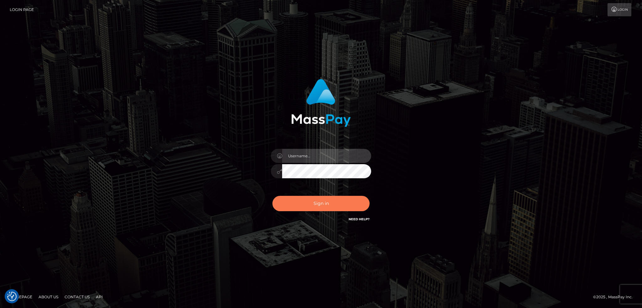
type input "alexstef"
click at [316, 198] on button "Sign in" at bounding box center [320, 203] width 97 height 15
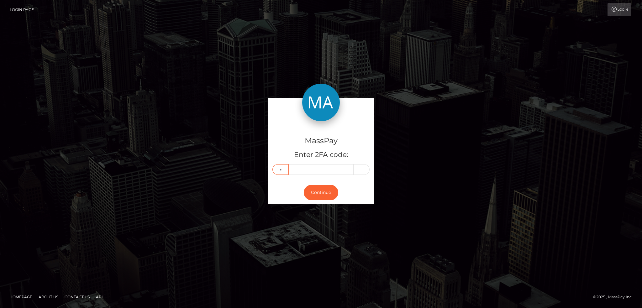
type input "8"
type input "3"
type input "4"
type input "5"
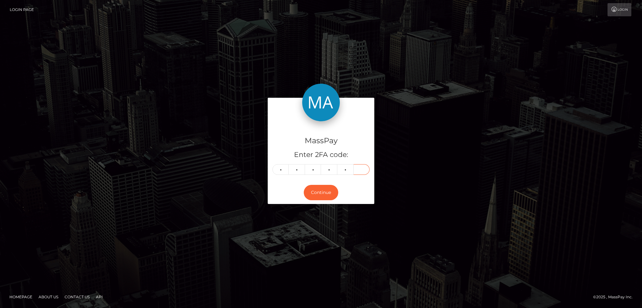
type input "0"
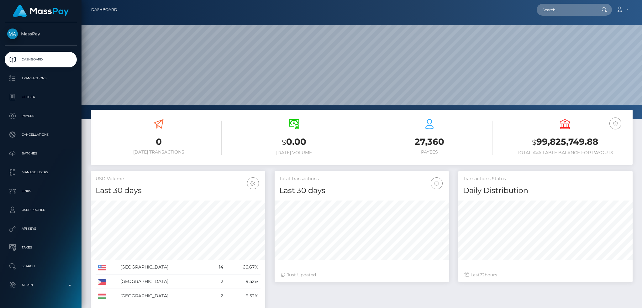
scroll to position [111, 174]
click at [550, 15] on input "text" at bounding box center [565, 10] width 59 height 12
paste input "d5a4ba84-2d0b-4aa5-963a-c31ceb7183fb"
type input "d5a4ba84-2d0b-4aa5-963a-c31ceb7183fb"
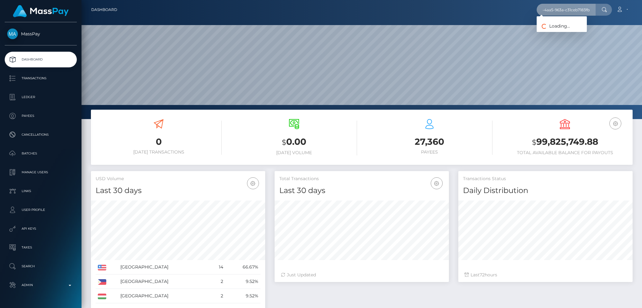
scroll to position [0, 0]
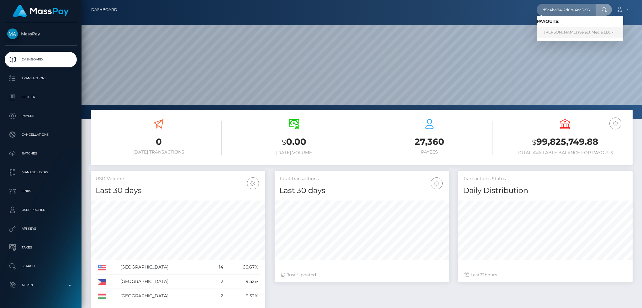
click at [564, 31] on link "Asumi Guerrero (Select Media LLC - )" at bounding box center [579, 33] width 86 height 12
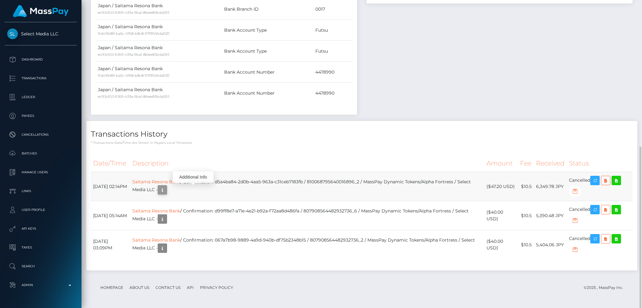
scroll to position [75, 174]
click at [166, 191] on icon "button" at bounding box center [163, 190] width 8 height 8
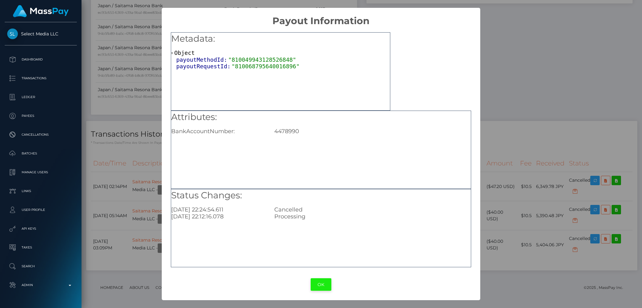
click at [318, 282] on button "OK" at bounding box center [320, 284] width 21 height 13
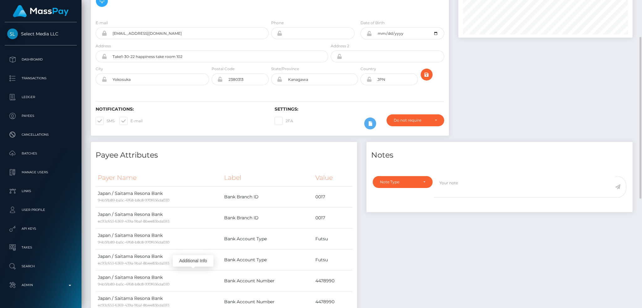
scroll to position [0, 0]
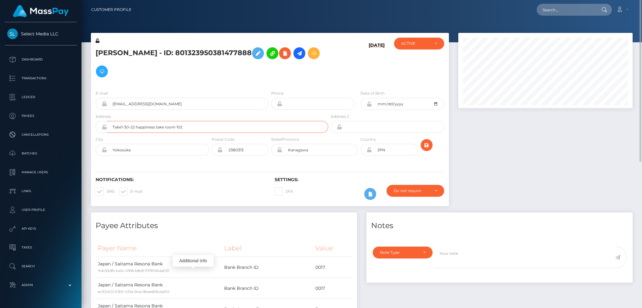
click at [199, 126] on input "Take1-30-22 happiness take room 102" at bounding box center [217, 127] width 221 height 12
click at [185, 201] on div "Notifications: SMS E-mail" at bounding box center [180, 190] width 179 height 26
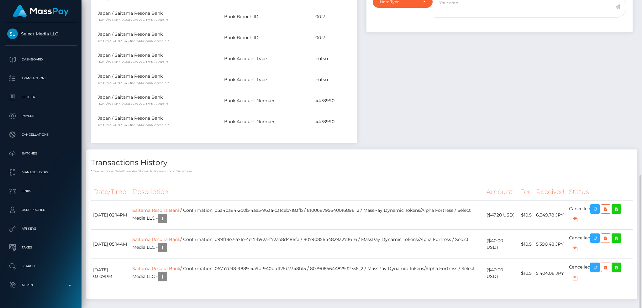
scroll to position [279, 0]
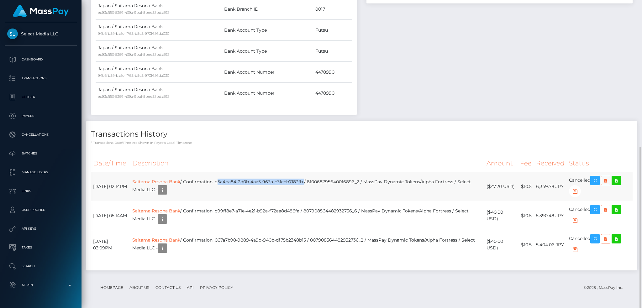
drag, startPoint x: 231, startPoint y: 181, endPoint x: 318, endPoint y: 181, distance: 87.4
click at [318, 181] on td "Saitama Resona Bank / Confirmation: d5a4ba84-2d0b-4aa5-963a-c31ceb7183fb / 8100…" at bounding box center [307, 186] width 354 height 29
copy td "d5a4ba84-2d0b-4aa5-963a-c31ceb7183fb"
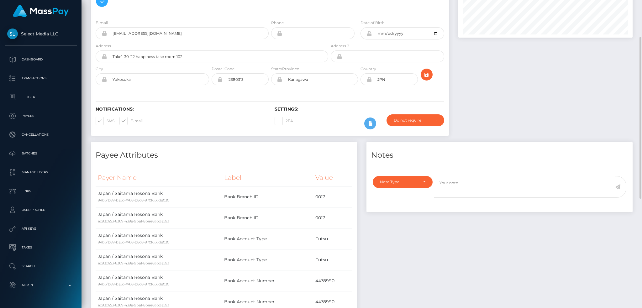
scroll to position [0, 0]
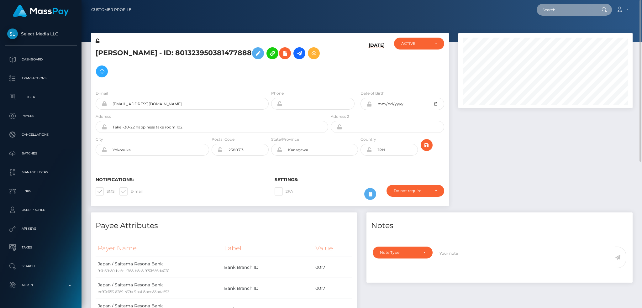
click at [557, 7] on input "text" at bounding box center [565, 10] width 59 height 12
paste input "67160fa7-562a-48bd-ac3f-6b427aa77095"
type input "67160fa7-562a-48bd-ac3f-6b427aa77095"
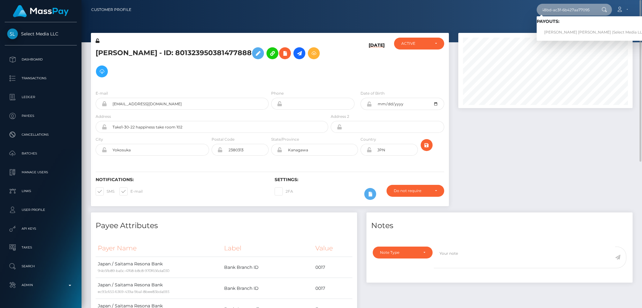
scroll to position [0, 0]
click at [587, 33] on link "Ranieri Rafael Riberio Da Silva (Select Media LLC - )" at bounding box center [596, 33] width 120 height 12
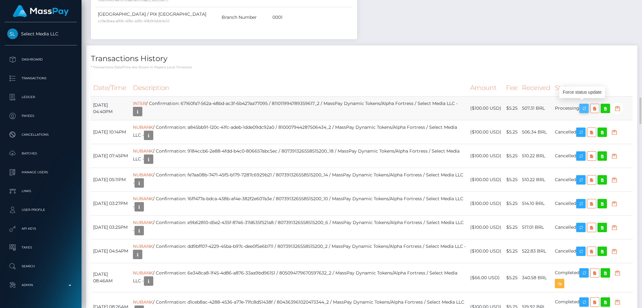
scroll to position [75, 174]
click at [585, 105] on icon "button" at bounding box center [584, 109] width 8 height 8
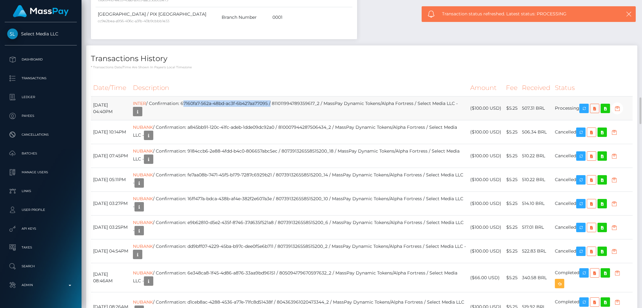
drag, startPoint x: 294, startPoint y: 100, endPoint x: 208, endPoint y: 98, distance: 86.2
click at [206, 98] on td "INTER / Confirmation: 67160fa7-562a-48bd-ac3f-6b427aa77095 / 811011994789359617…" at bounding box center [299, 108] width 337 height 24
copy td "67160fa7-562a-48bd-ac3f-6b427aa77095"
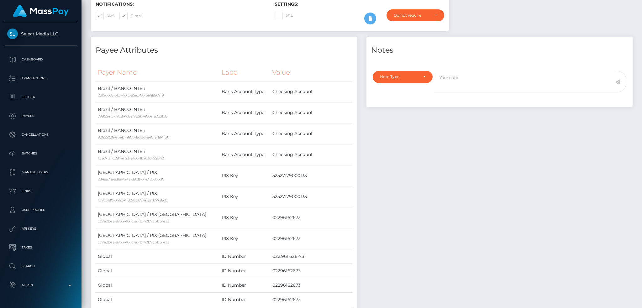
scroll to position [0, 0]
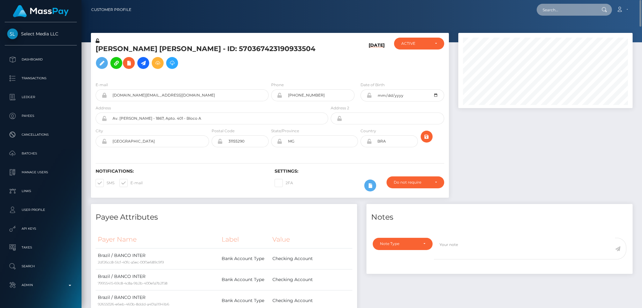
click at [562, 8] on input "text" at bounding box center [565, 10] width 59 height 12
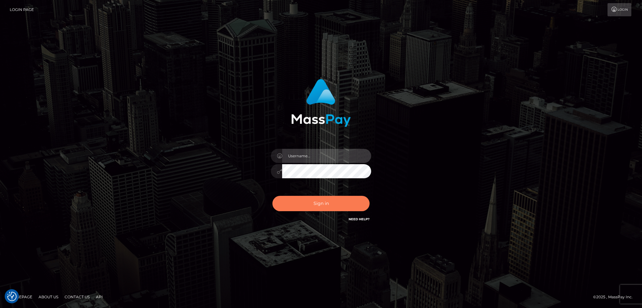
type input "alexstef"
click at [332, 206] on button "Sign in" at bounding box center [320, 203] width 97 height 15
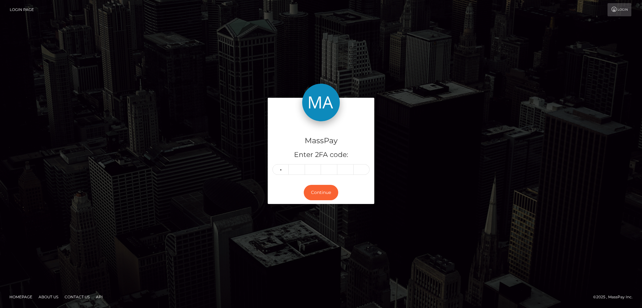
type input "2"
type input "7"
type input "6"
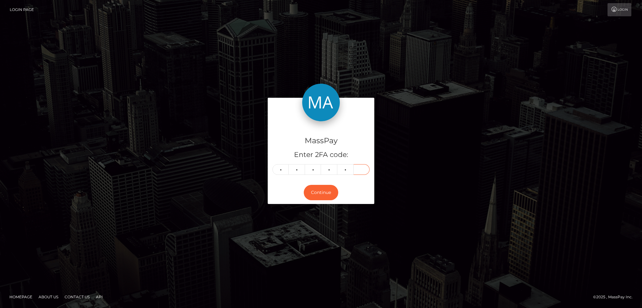
type input "5"
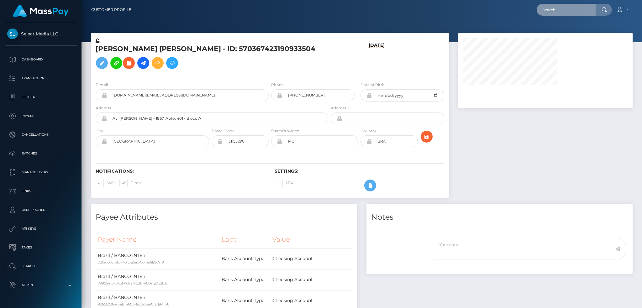
click at [554, 11] on input "text" at bounding box center [565, 10] width 59 height 12
paste input "MSPaa3e064f8d525a1"
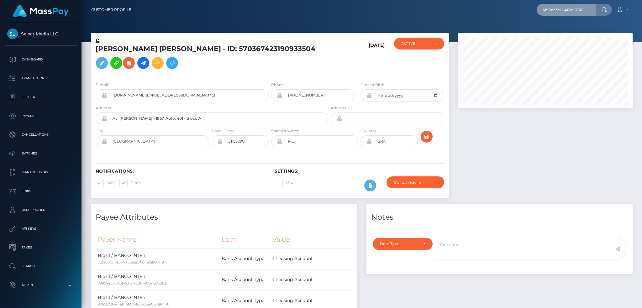
scroll to position [75, 174]
type input "MSPaa3e064f8d525a1"
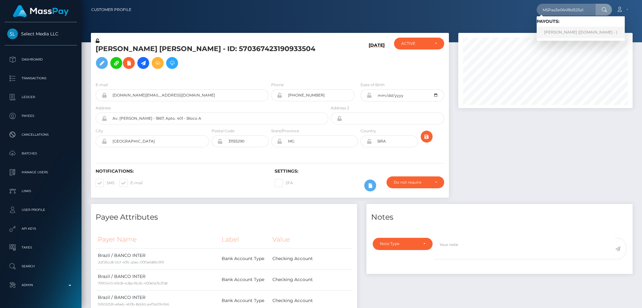
click at [582, 32] on link "LUISANA ANGELES DELGADO (Unlockt.me - )" at bounding box center [580, 33] width 88 height 12
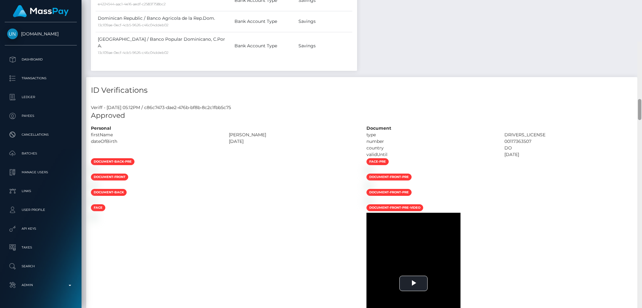
scroll to position [877, 0]
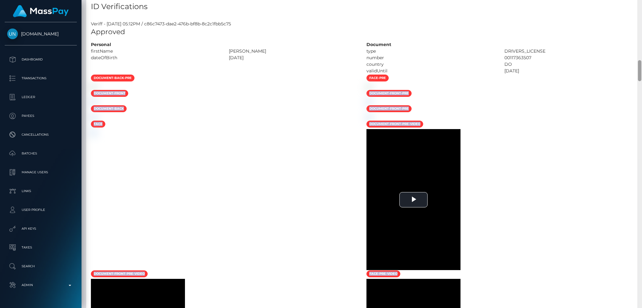
drag, startPoint x: 636, startPoint y: 78, endPoint x: 640, endPoint y: 78, distance: 4.4
click at [638, 91] on div "Customer Profile Loading... Loading..." at bounding box center [361, 154] width 560 height 308
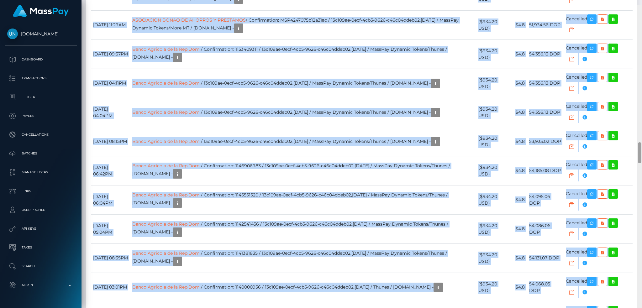
scroll to position [2120, 0]
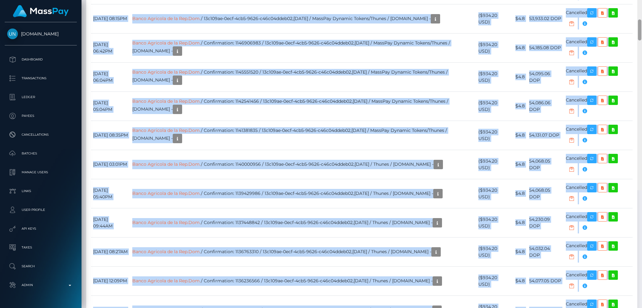
drag, startPoint x: 639, startPoint y: 73, endPoint x: 636, endPoint y: 159, distance: 85.6
click at [636, 159] on div "Customer Profile Loading... Loading..." at bounding box center [361, 154] width 560 height 308
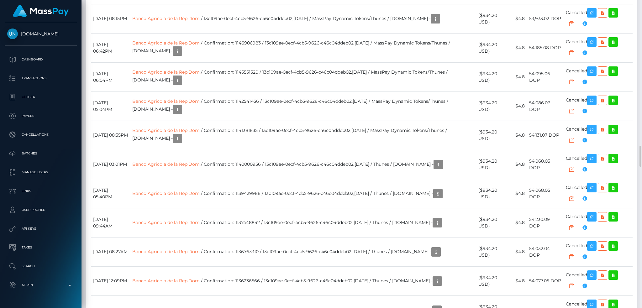
scroll to position [2203, 0]
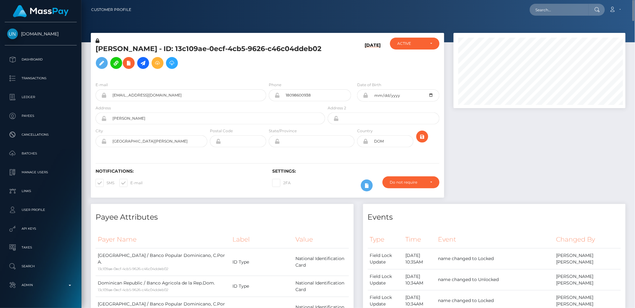
scroll to position [313233, 313135]
click at [538, 13] on input "text" at bounding box center [559, 10] width 59 height 12
paste input "mikka971@gmail.com"
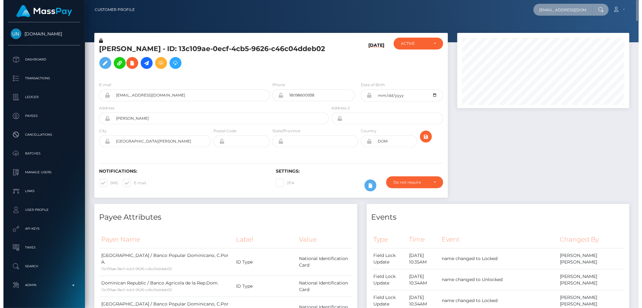
scroll to position [75, 174]
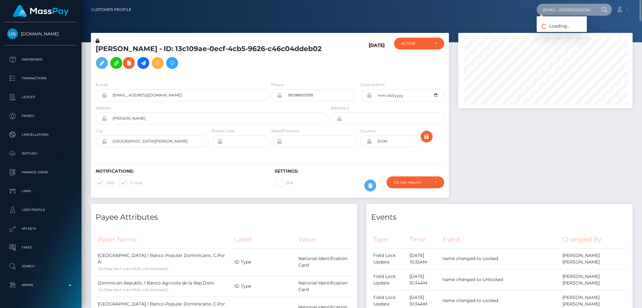
type input "mikka971@gmail.com"
click at [566, 33] on link "Romane Molton" at bounding box center [561, 33] width 50 height 12
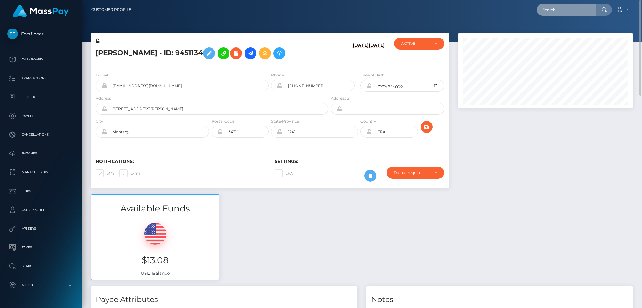
click at [548, 7] on input "text" at bounding box center [565, 10] width 59 height 12
paste input "yansymancia001@icloud.com"
click at [571, 8] on input "yansymancia001@icloud.com" at bounding box center [565, 10] width 59 height 12
paste input "689293605dd53"
type input "689293605dd53"
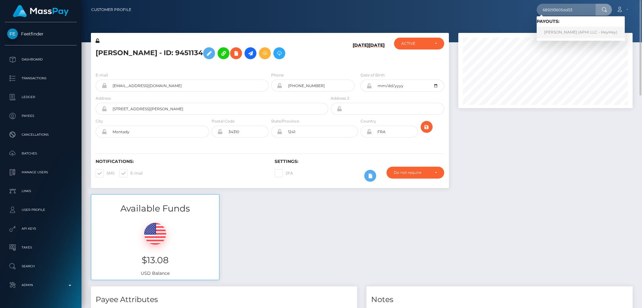
click at [575, 31] on link "yanci mancia (APHI LLC - HeyHey)" at bounding box center [580, 33] width 88 height 12
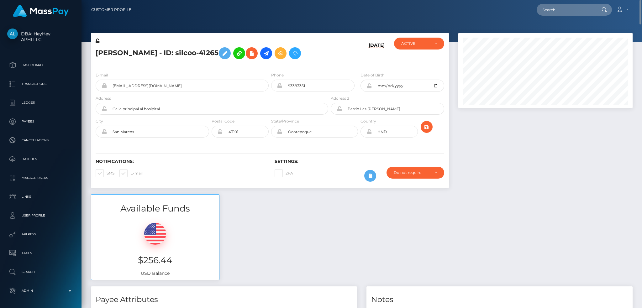
click at [106, 55] on h5 "yanci mancia - ID: silcoo-41265" at bounding box center [210, 53] width 229 height 18
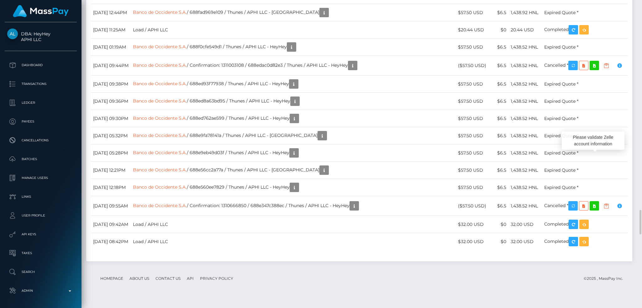
scroll to position [75, 174]
drag, startPoint x: 465, startPoint y: 160, endPoint x: 492, endPoint y: 160, distance: 27.6
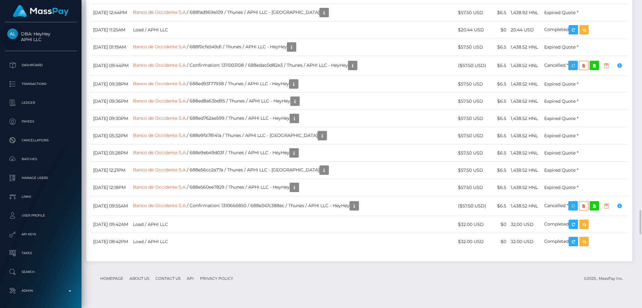
copy td "Zelle / 6897cdee7cc9f / MassPay Dynamic Tokens/Checkbook / APHI LLC - HeyHey"
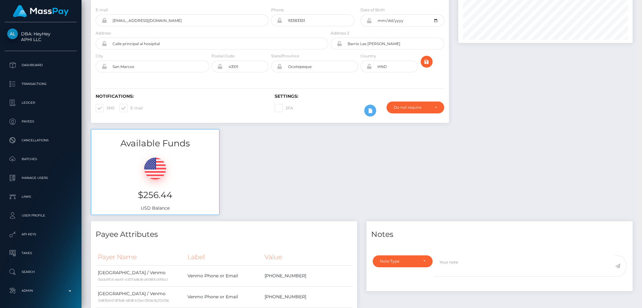
scroll to position [0, 0]
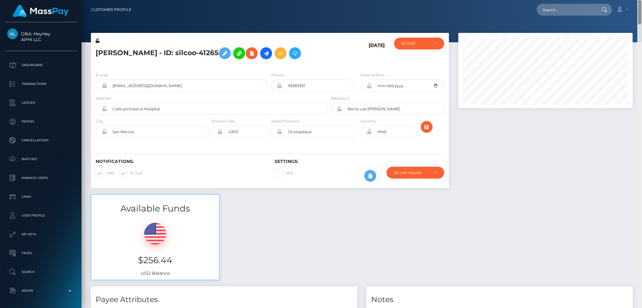
drag, startPoint x: 640, startPoint y: 220, endPoint x: 639, endPoint y: -15, distance: 235.3
click at [639, 0] on html "DBA: HeyHey APHI LLC Dashboard Transactions Ledger Payees Batches" at bounding box center [321, 154] width 642 height 308
click at [571, 12] on input "text" at bounding box center [565, 10] width 59 height 12
paste input "7431211"
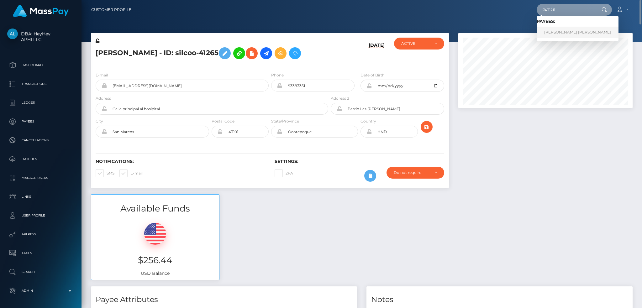
type input "7431211"
click at [563, 28] on link "Suan Suan Susan Chong" at bounding box center [577, 33] width 82 height 12
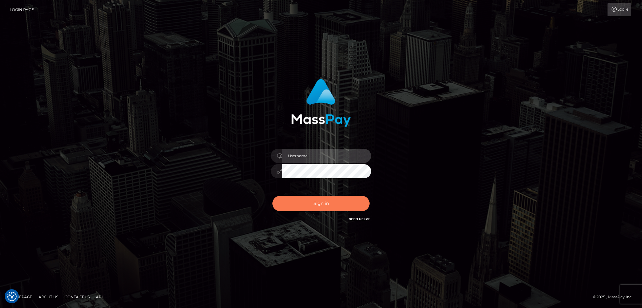
type input "alexstef"
click at [311, 198] on button "Sign in" at bounding box center [320, 203] width 97 height 15
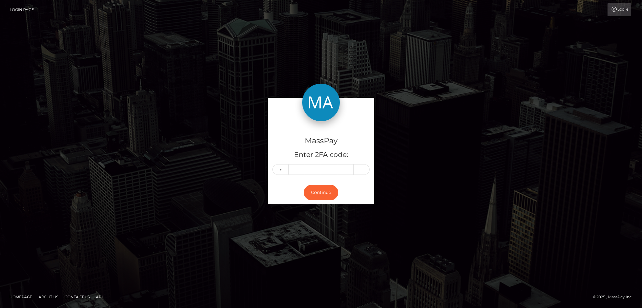
type input "6"
type input "9"
type input "7"
type input "2"
type input "8"
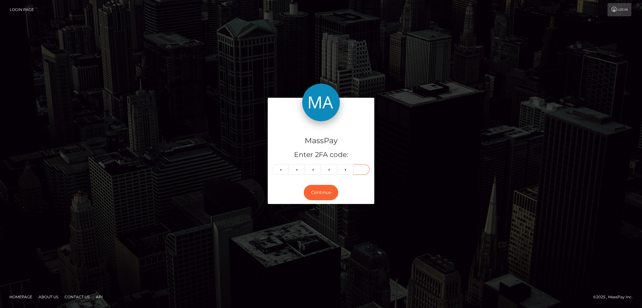
type input "2"
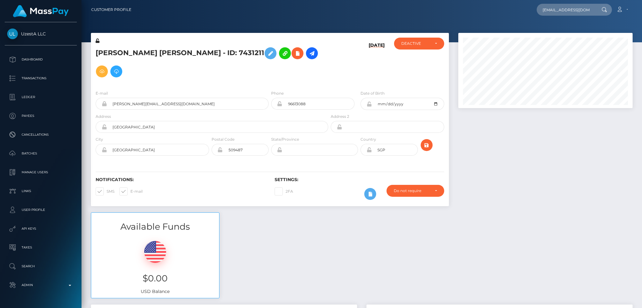
scroll to position [75, 174]
type input "[EMAIL_ADDRESS][DOMAIN_NAME]"
click at [558, 32] on link "LO [PERSON_NAME]" at bounding box center [563, 33] width 54 height 12
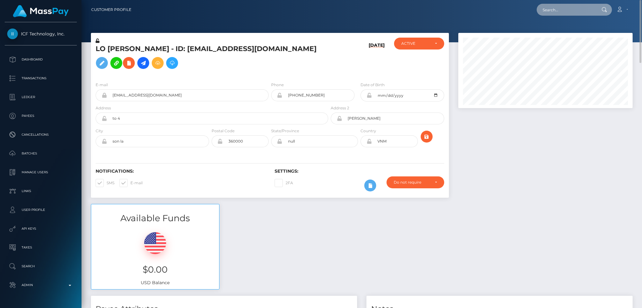
click at [579, 12] on input "text" at bounding box center [565, 10] width 59 height 12
paste input "mentormemary@gmail.com"
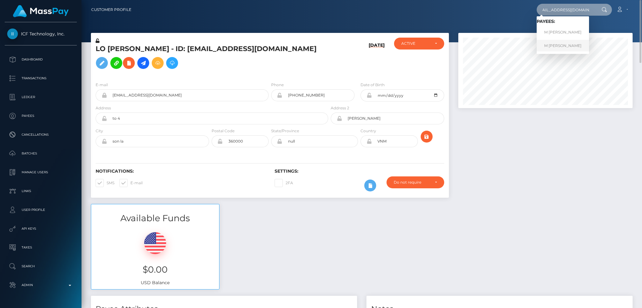
type input "mentormemary@gmail.com"
click at [562, 46] on link "M RY A FLORES" at bounding box center [562, 46] width 52 height 12
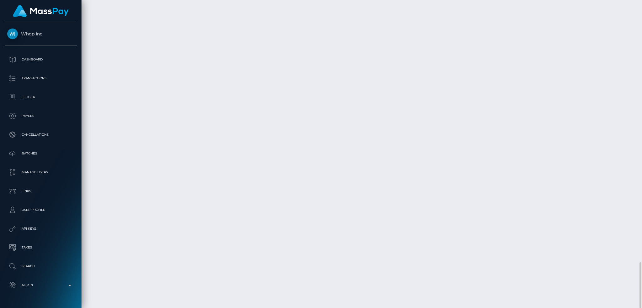
scroll to position [75, 174]
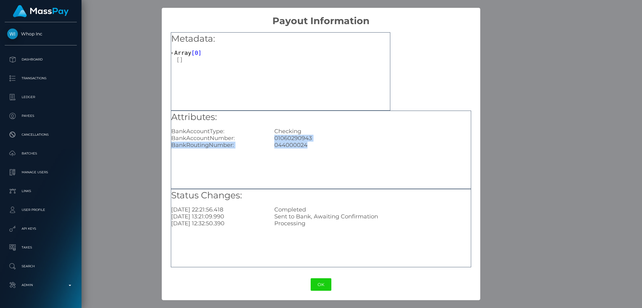
drag, startPoint x: 309, startPoint y: 147, endPoint x: 275, endPoint y: 140, distance: 34.8
click at [275, 140] on div "Attributes: BankAccountType: Checking BankAccountNumber: 01060290943 BankRoutin…" at bounding box center [321, 130] width 300 height 38
copy div "01060290943 BankRoutingNumber: 044000024"
click at [115, 137] on div "× Payout Information Metadata: Array [ 0 ] Attributes: BankAccountType: Checkin…" at bounding box center [321, 154] width 642 height 308
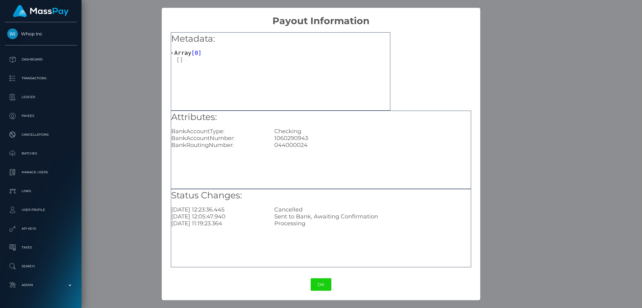
click at [520, 99] on div "× Payout Information Metadata: Array [ 0 ] Attributes: BankAccountType: Checkin…" at bounding box center [321, 154] width 642 height 308
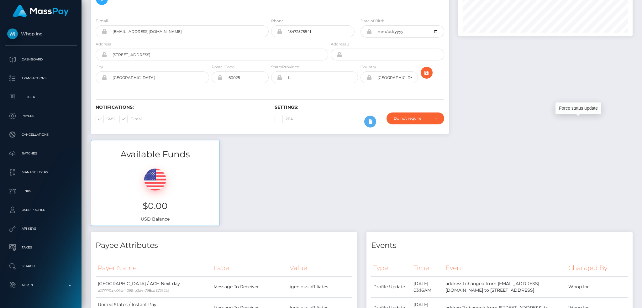
scroll to position [0, 0]
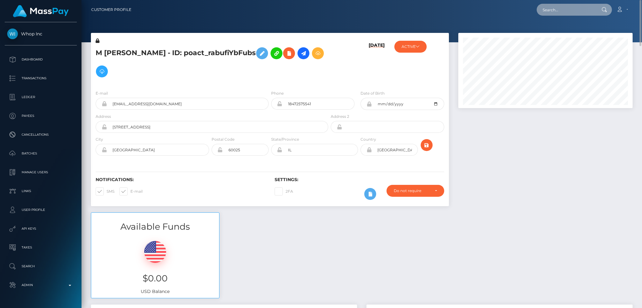
click at [587, 10] on input "text" at bounding box center [565, 10] width 59 height 12
paste input "[EMAIL_ADDRESS][DOMAIN_NAME]"
type input "[EMAIL_ADDRESS][DOMAIN_NAME]"
click at [562, 35] on link "Laycie Tobosa" at bounding box center [561, 33] width 50 height 12
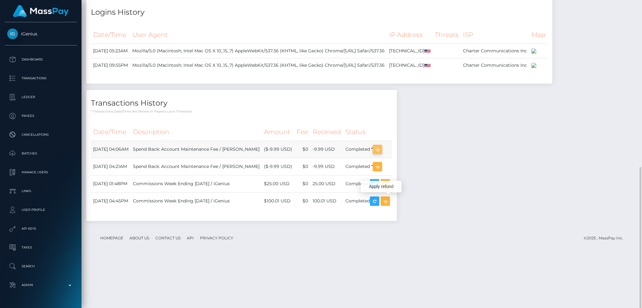
scroll to position [75, 174]
click at [381, 154] on icon "button" at bounding box center [377, 150] width 8 height 8
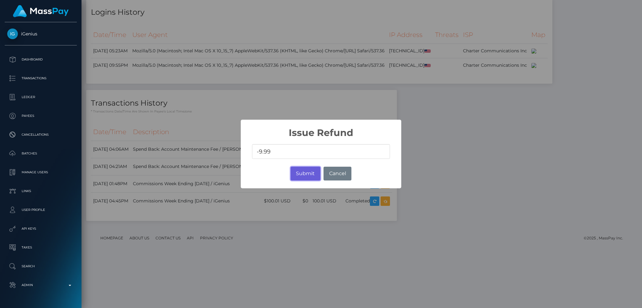
click at [298, 177] on button "Submit" at bounding box center [305, 174] width 30 height 14
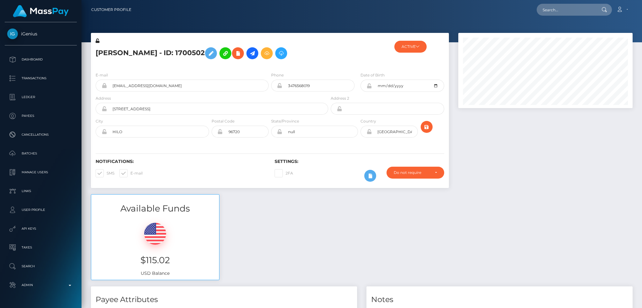
scroll to position [75, 174]
click at [568, 14] on input "text" at bounding box center [565, 10] width 59 height 12
paste input "[EMAIL_ADDRESS][DOMAIN_NAME]"
type input "[EMAIL_ADDRESS][DOMAIN_NAME]"
click at [558, 31] on link "N K DESIGNS LTD" at bounding box center [561, 33] width 50 height 12
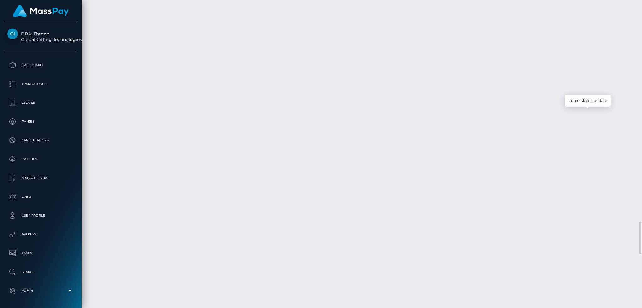
scroll to position [75, 174]
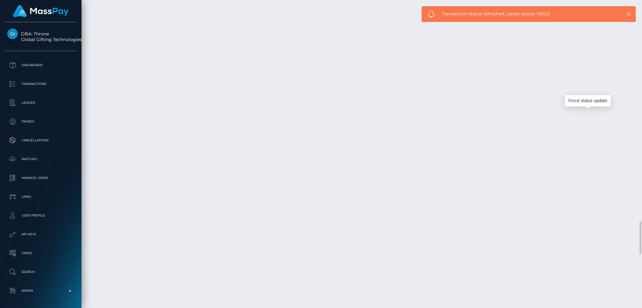
copy td "1316996316"
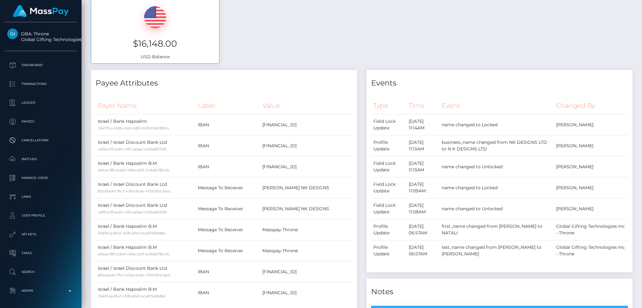
scroll to position [0, 0]
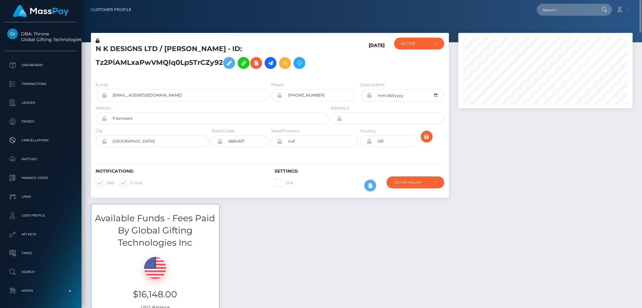
click at [172, 48] on h5 "N K DESIGNS LTD / NATALI KATTY OGONOVSKY - ID: Tz2PiAMLxaPwVMQlq0Lp5TrCZy92" at bounding box center [210, 58] width 229 height 28
copy h5 "NATALI"
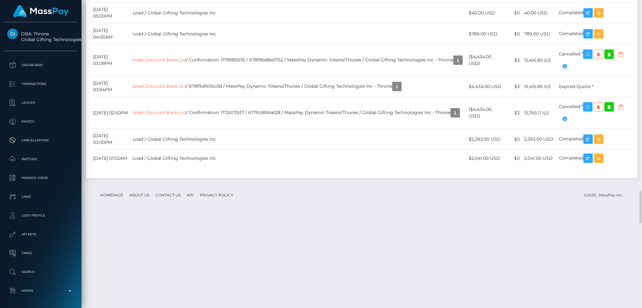
scroll to position [2005, 0]
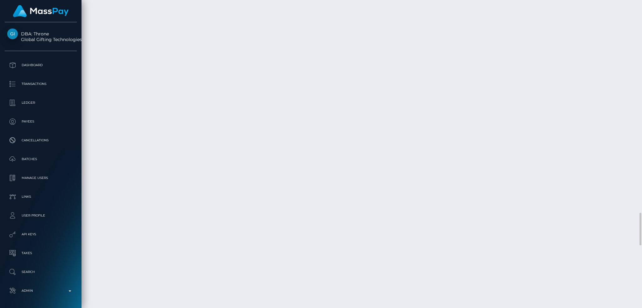
copy td "1316996316"
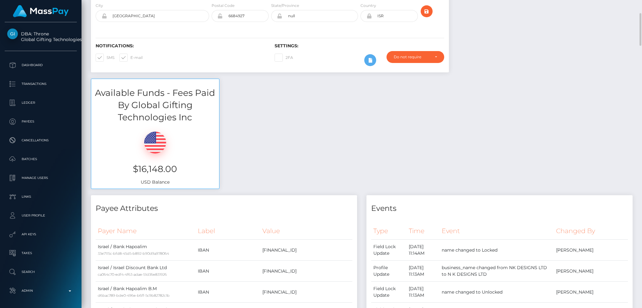
scroll to position [0, 0]
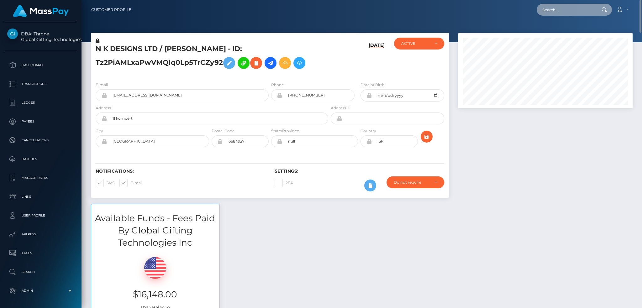
click at [585, 14] on input "text" at bounding box center [565, 10] width 59 height 12
paste input "technology.journalist@gmail.com"
type input "technology.journalist@gmail.com"
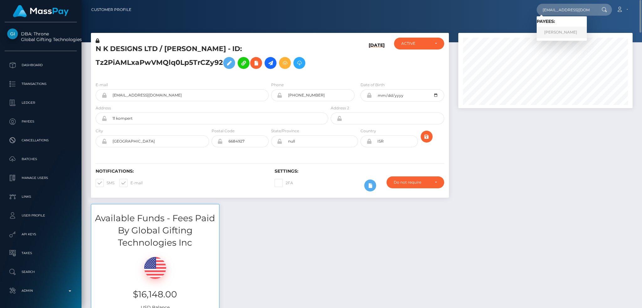
click at [551, 32] on link "Sean Kerner" at bounding box center [561, 33] width 50 height 12
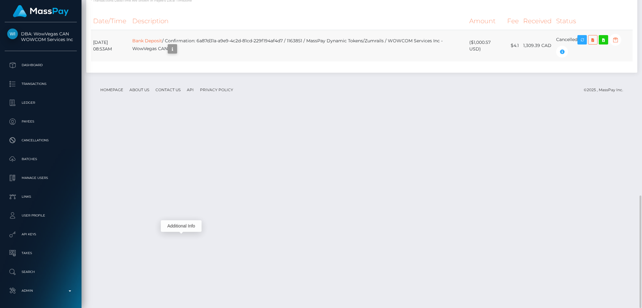
scroll to position [75, 174]
click at [177, 54] on button "button" at bounding box center [172, 48] width 9 height 9
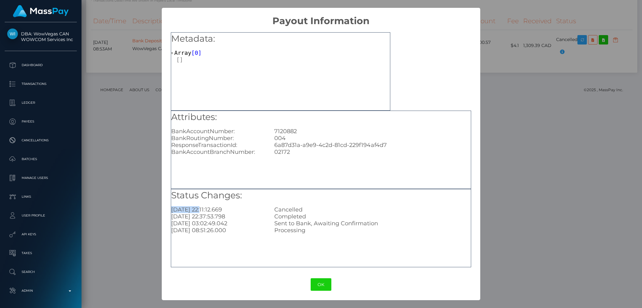
drag, startPoint x: 202, startPoint y: 210, endPoint x: 171, endPoint y: 210, distance: 31.6
click at [171, 210] on div "Status Changes: [DATE] 22:11:12.669 Cancelled [DATE] 22:37:53.798 Completed [DA…" at bounding box center [321, 228] width 300 height 78
copy div "[DATE]"
click at [136, 110] on div "× Payout Information Metadata: Array [ 0 ] Attributes: BankAccountNumber: [FINA…" at bounding box center [321, 154] width 642 height 308
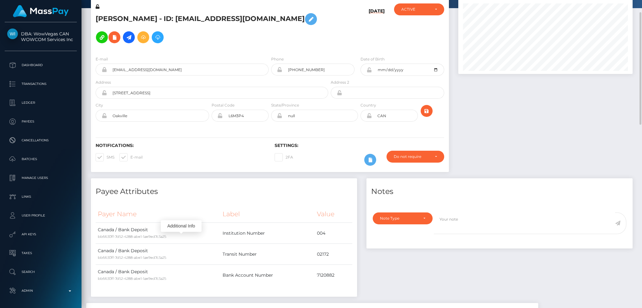
scroll to position [0, 0]
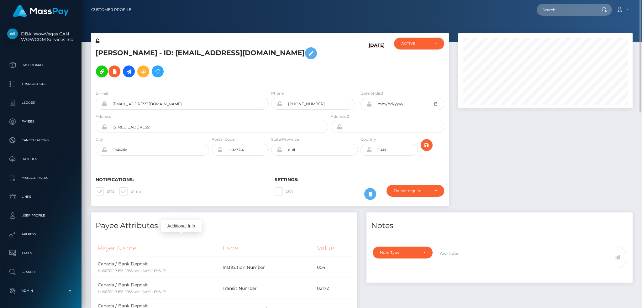
click at [527, 176] on div at bounding box center [545, 123] width 184 height 180
